Goal: Navigation & Orientation: Find specific page/section

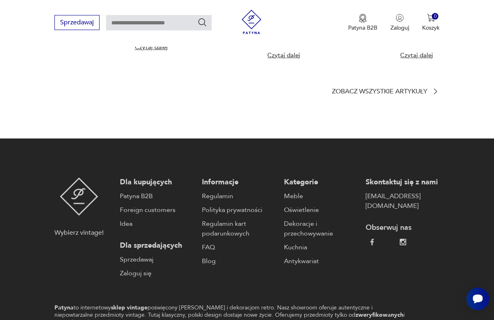
scroll to position [2028, 0]
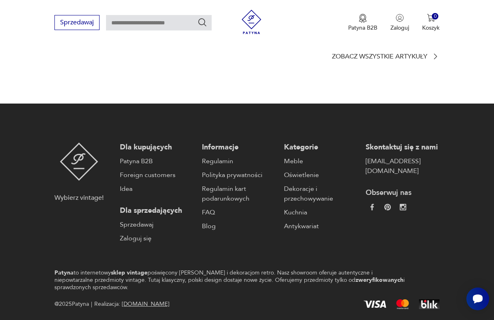
click at [132, 300] on link "[DOMAIN_NAME]" at bounding box center [146, 304] width 48 height 8
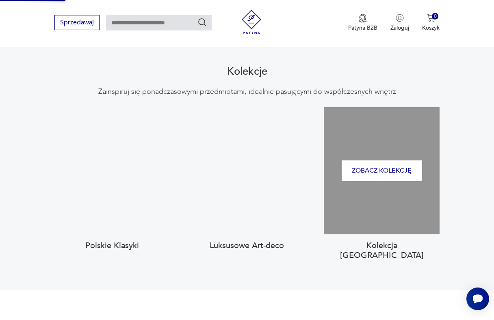
scroll to position [768, 0]
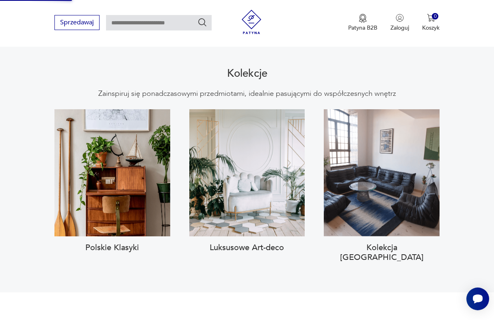
click at [29, 115] on section "Kolekcje Zainspiruj się ponadczasowymi przedmiotami, idealnie pasującymi do wsp…" at bounding box center [247, 166] width 494 height 254
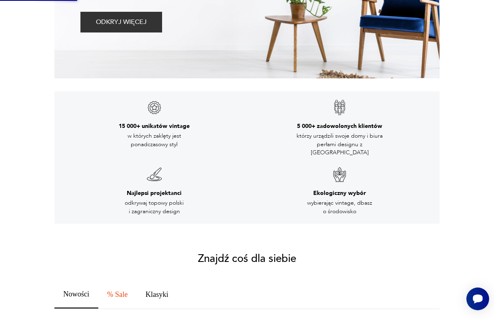
scroll to position [0, 0]
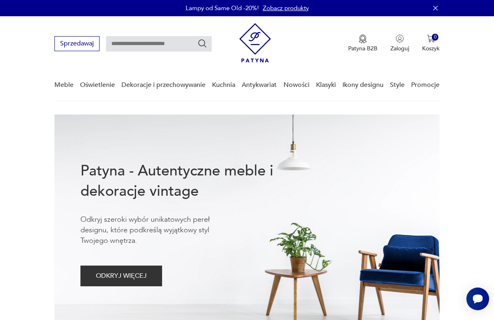
click at [352, 141] on div at bounding box center [350, 224] width 127 height 218
click at [118, 268] on button "ODKRYJ WIĘCEJ" at bounding box center [121, 276] width 82 height 21
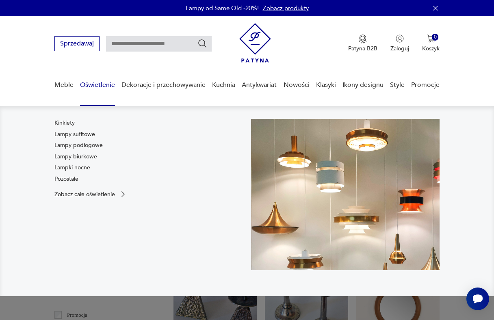
click at [103, 81] on link "Oświetlenie" at bounding box center [97, 84] width 35 height 31
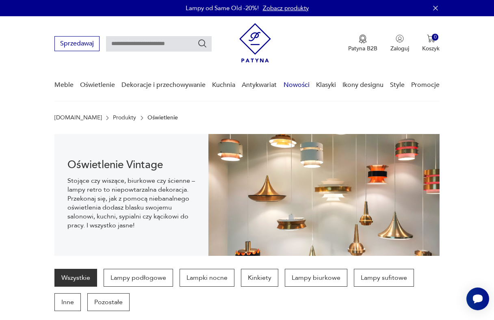
click at [296, 84] on link "Nowości" at bounding box center [296, 84] width 26 height 31
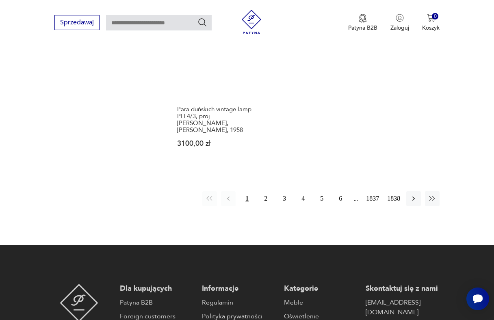
scroll to position [1220, 0]
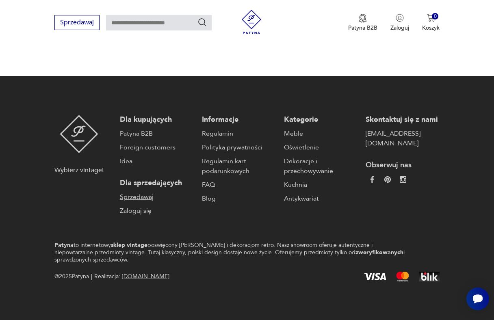
click at [136, 197] on link "Sprzedawaj" at bounding box center [157, 197] width 74 height 10
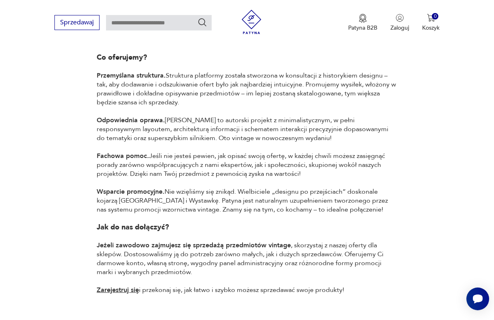
scroll to position [509, 0]
